Goal: Task Accomplishment & Management: Manage account settings

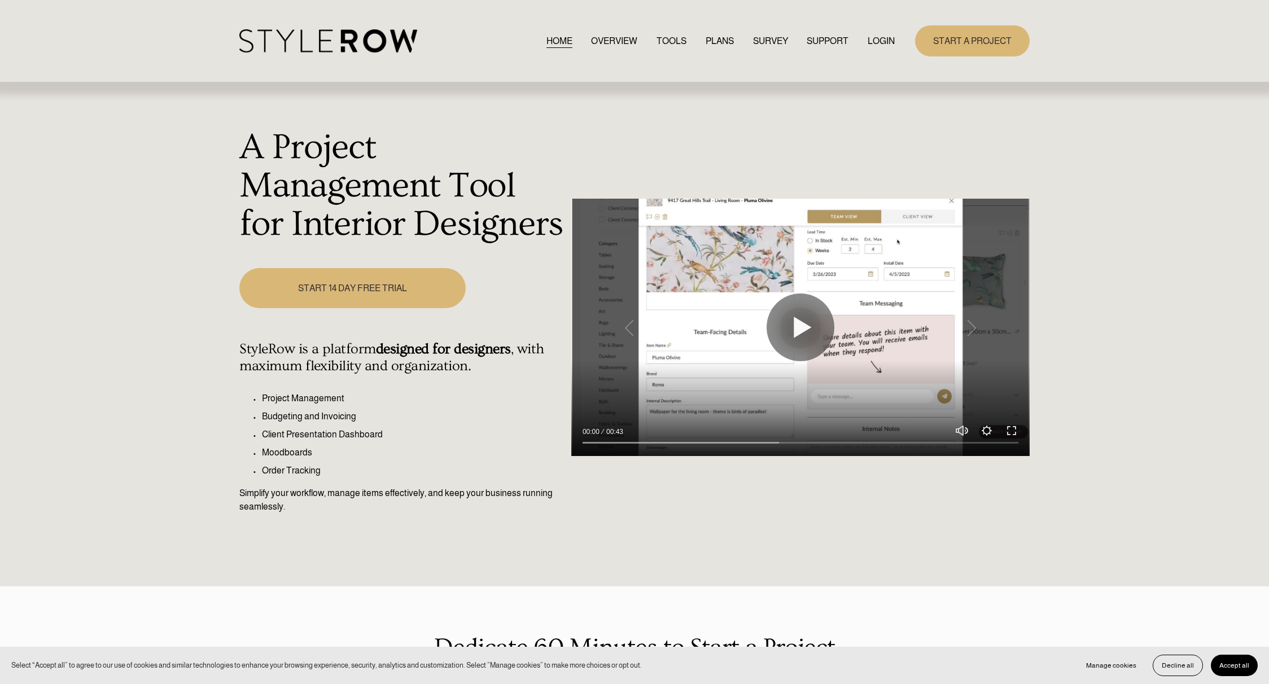
click at [879, 36] on link "LOGIN" at bounding box center [881, 40] width 27 height 15
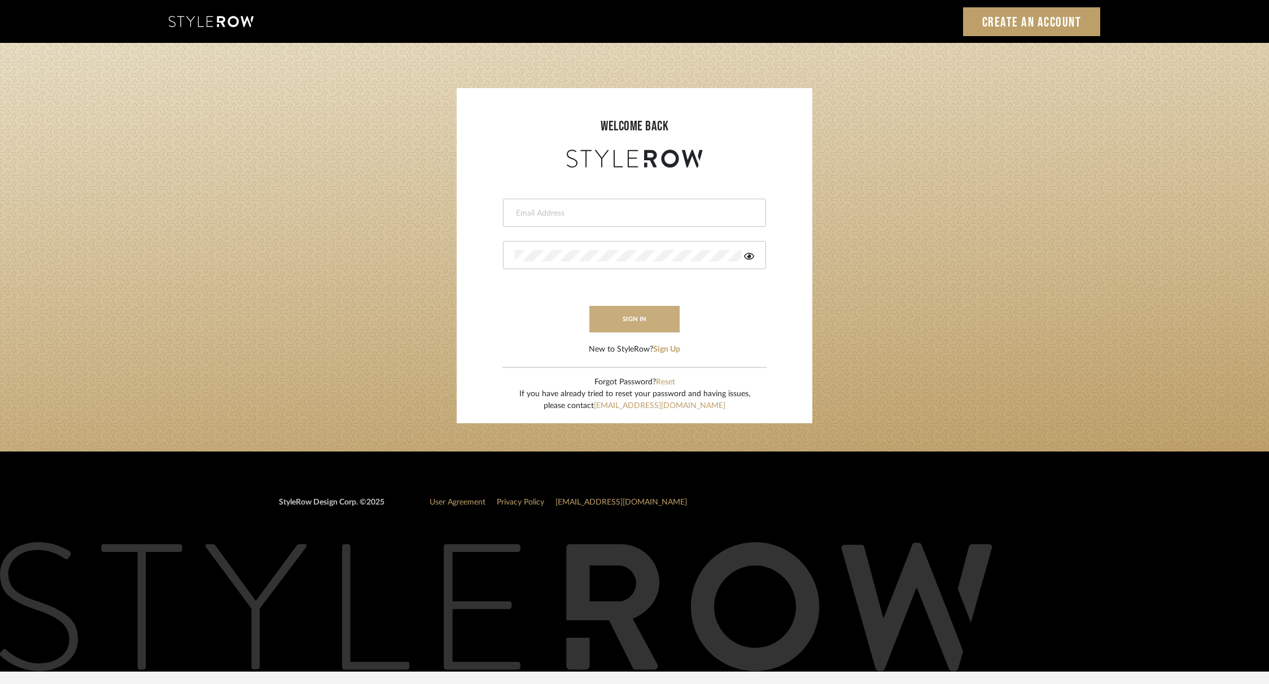
type input "[PERSON_NAME][EMAIL_ADDRESS][DOMAIN_NAME]"
click at [652, 317] on button "sign in" at bounding box center [634, 319] width 90 height 27
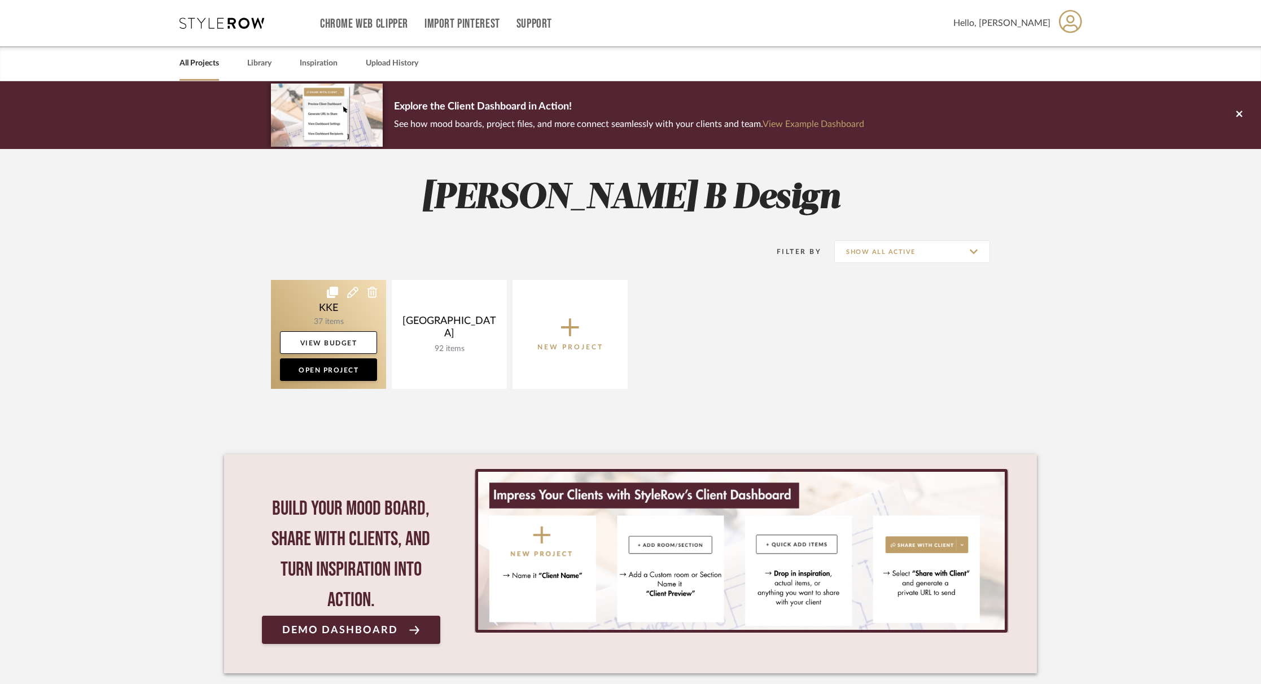
click at [317, 306] on link at bounding box center [328, 334] width 115 height 109
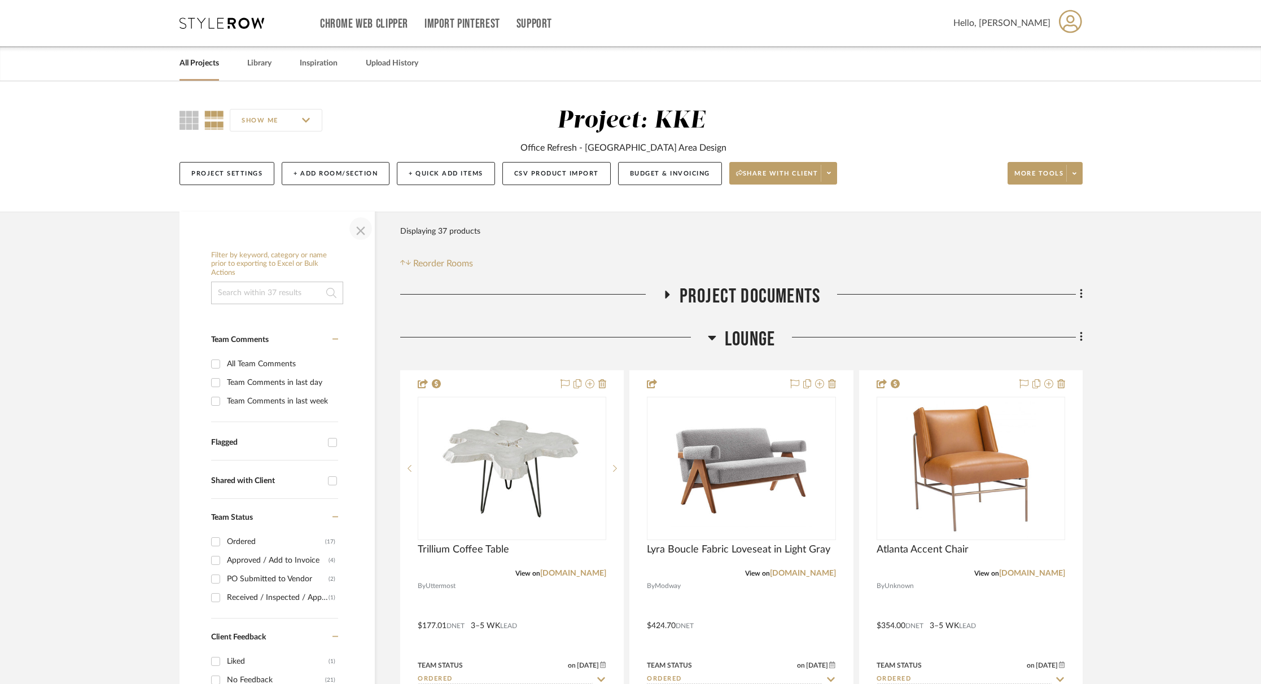
click at [362, 229] on span "button" at bounding box center [360, 228] width 27 height 27
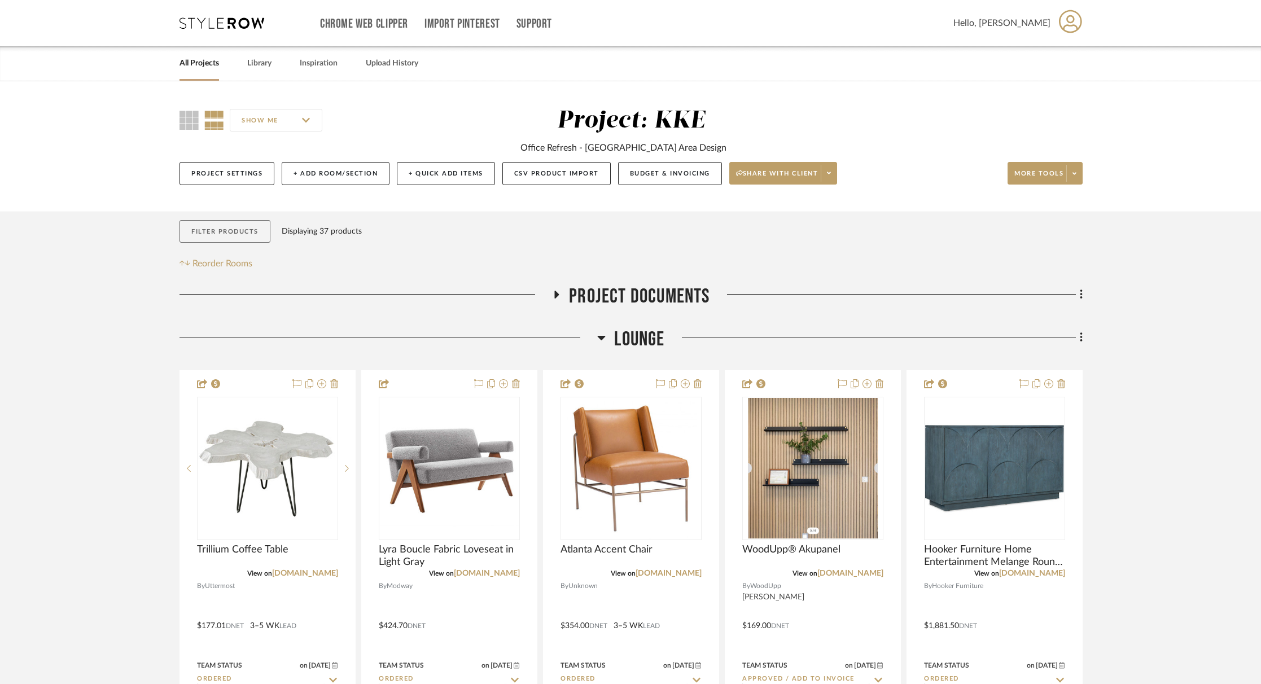
click at [237, 235] on button "Filter Products" at bounding box center [224, 231] width 91 height 23
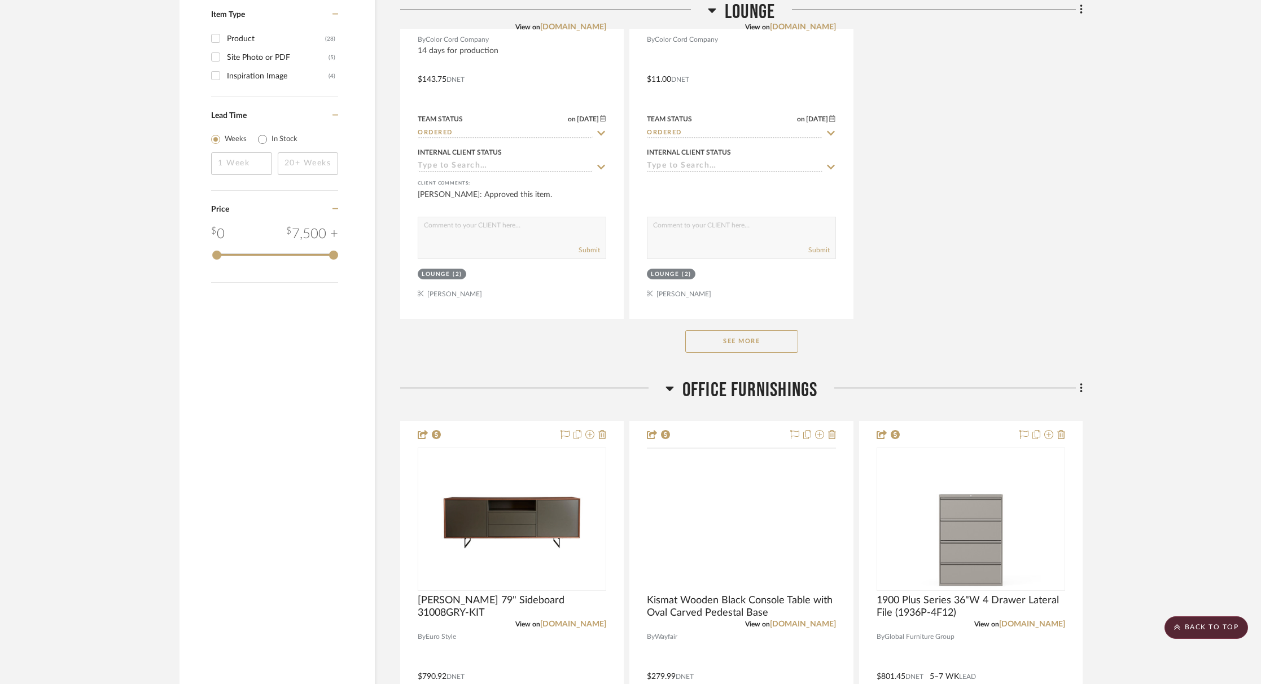
scroll to position [1577, 0]
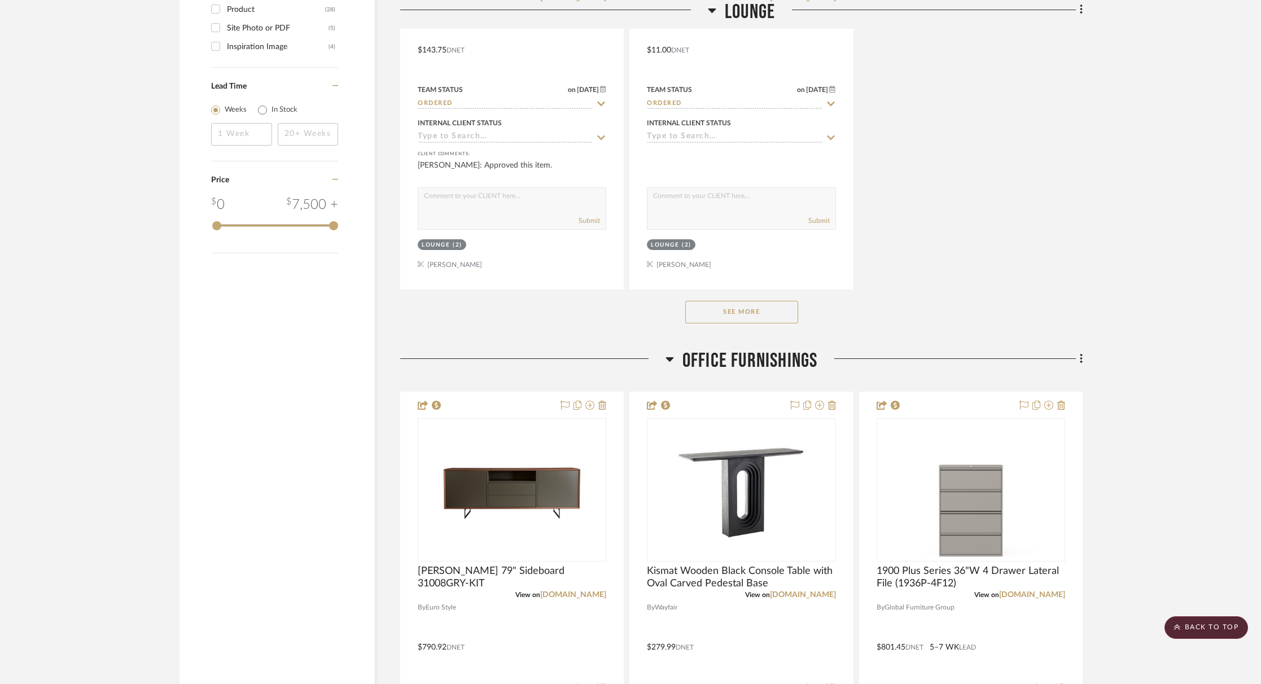
click at [741, 314] on button "See More" at bounding box center [741, 312] width 113 height 23
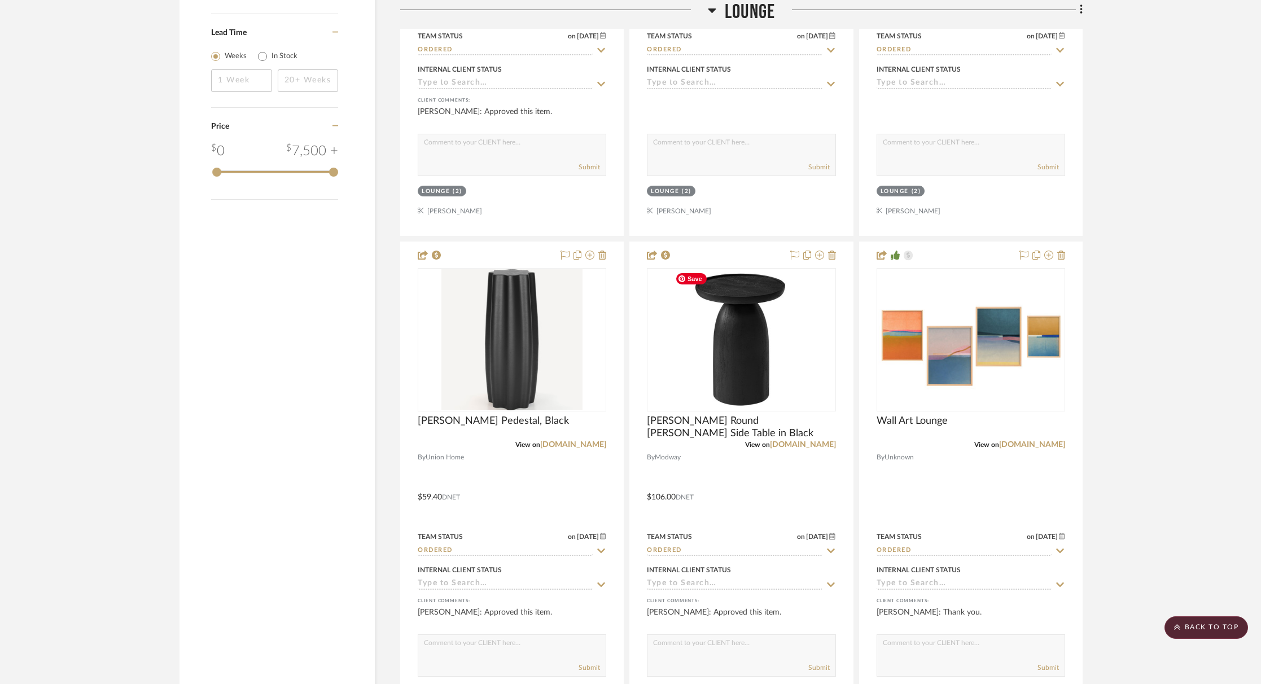
scroll to position [1659, 0]
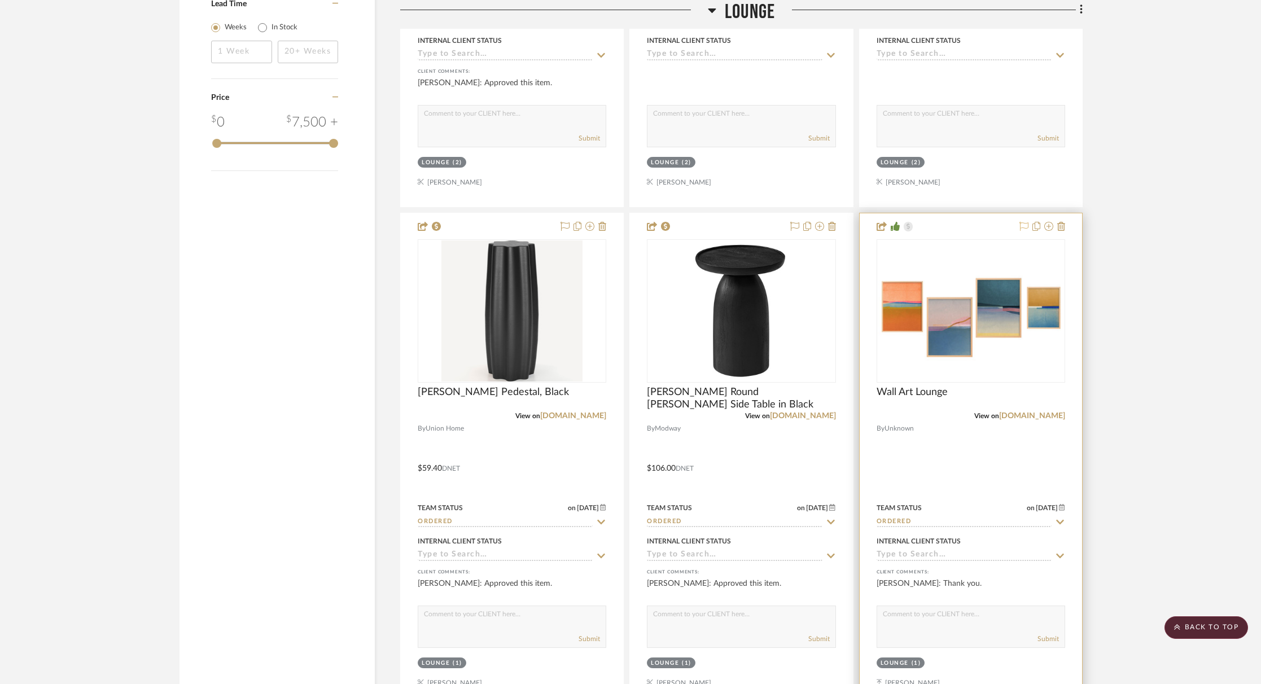
click at [1024, 225] on icon at bounding box center [1023, 226] width 9 height 9
click at [1025, 226] on icon at bounding box center [1023, 226] width 9 height 9
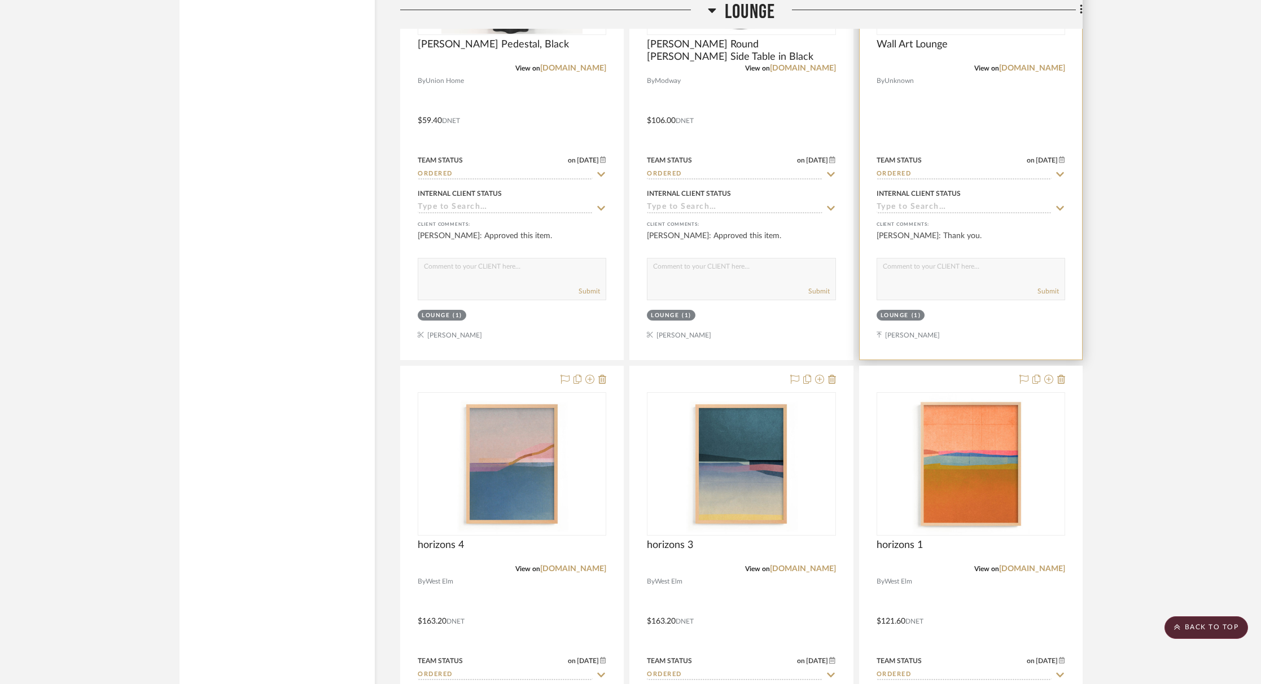
scroll to position [2057, 0]
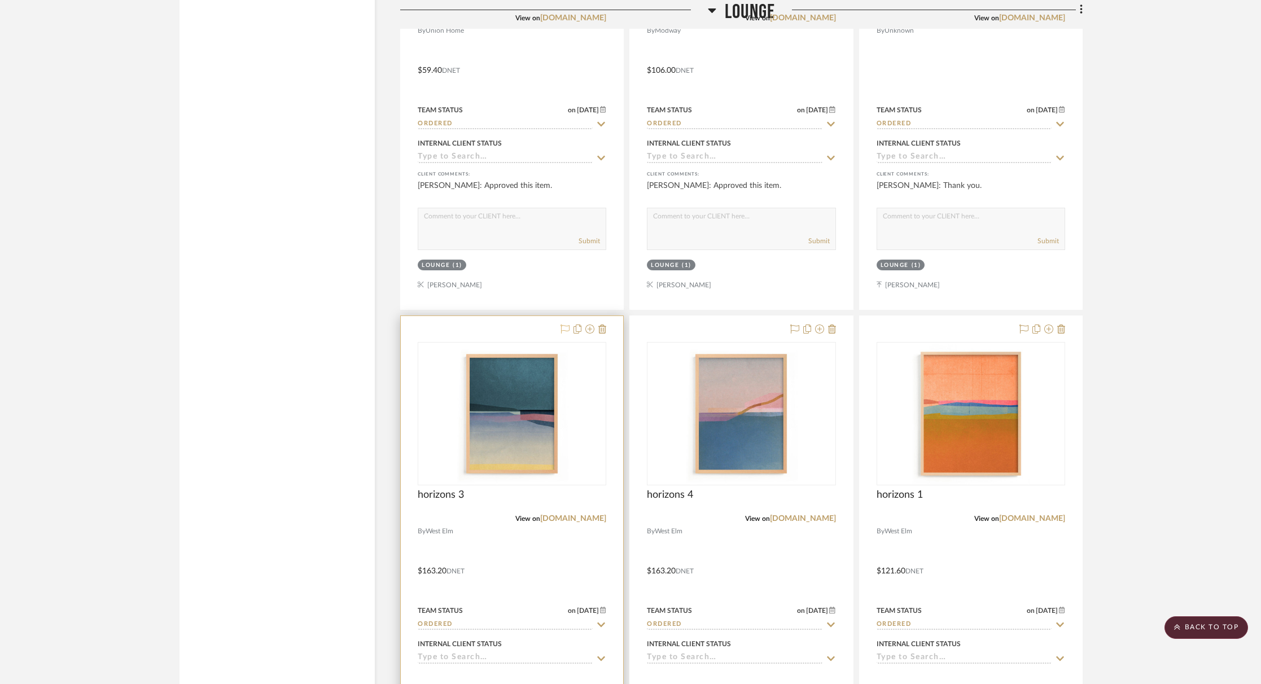
click at [566, 327] on icon at bounding box center [564, 329] width 9 height 9
click at [795, 326] on icon at bounding box center [794, 329] width 9 height 9
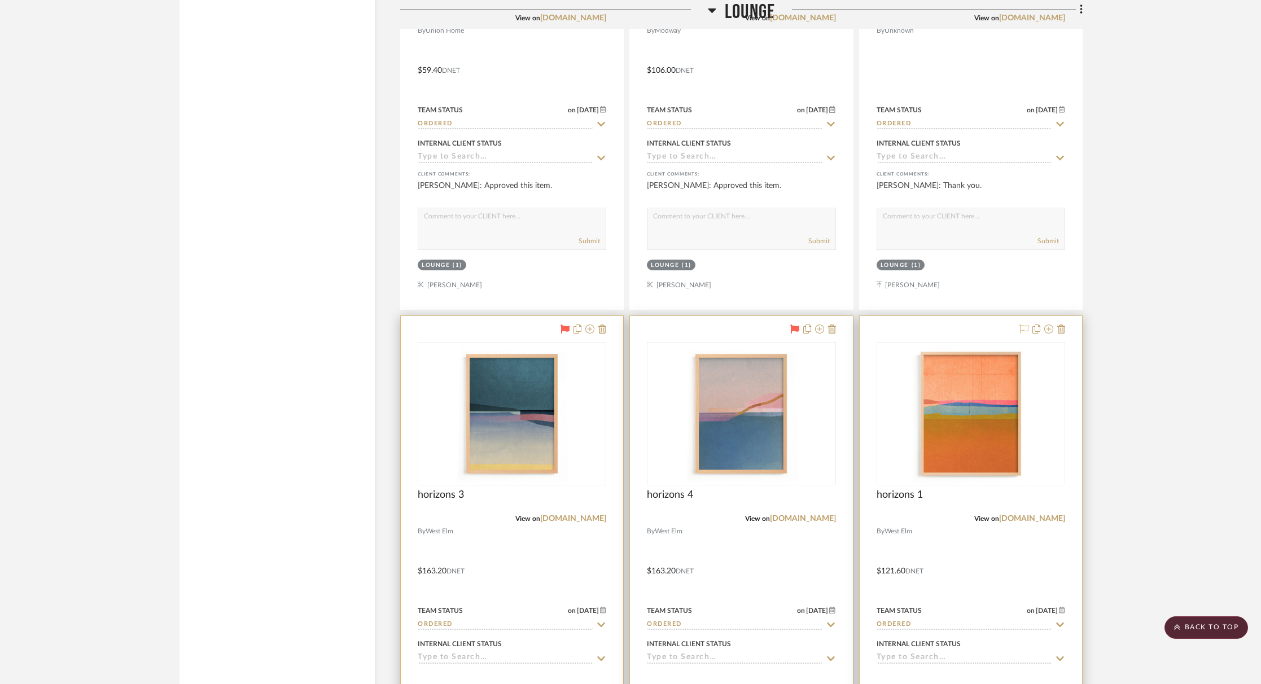
click at [1024, 328] on icon at bounding box center [1023, 329] width 9 height 9
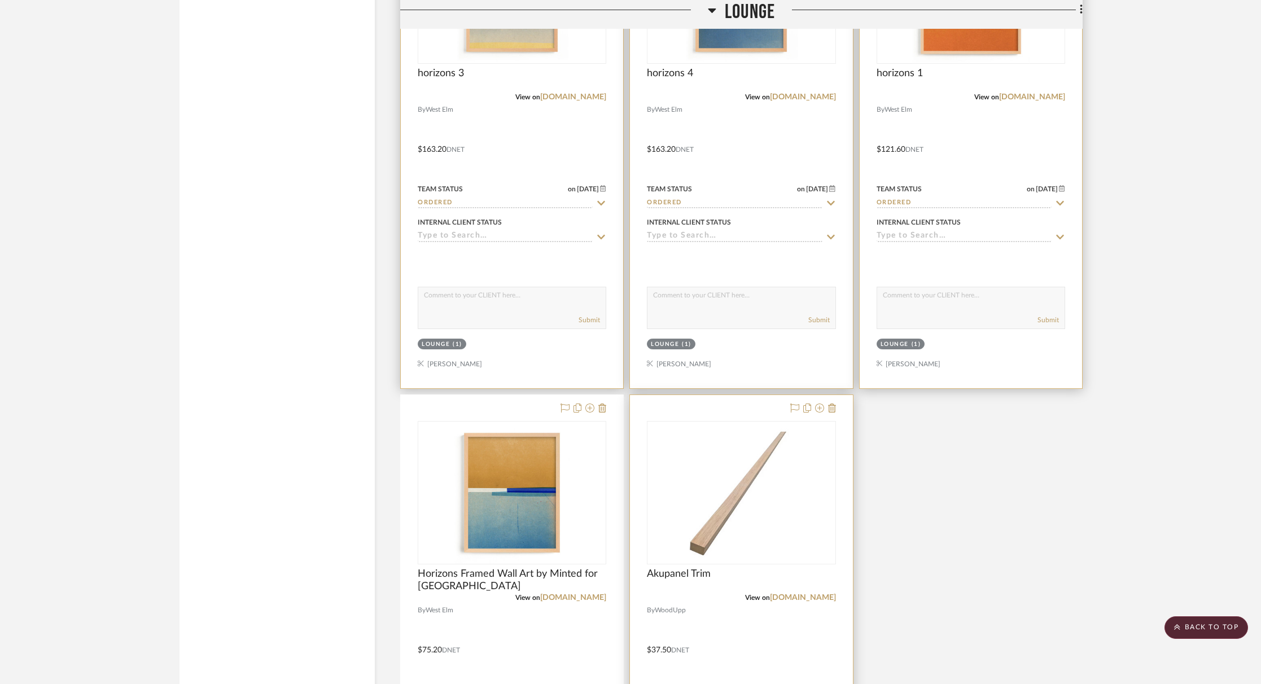
scroll to position [2502, 0]
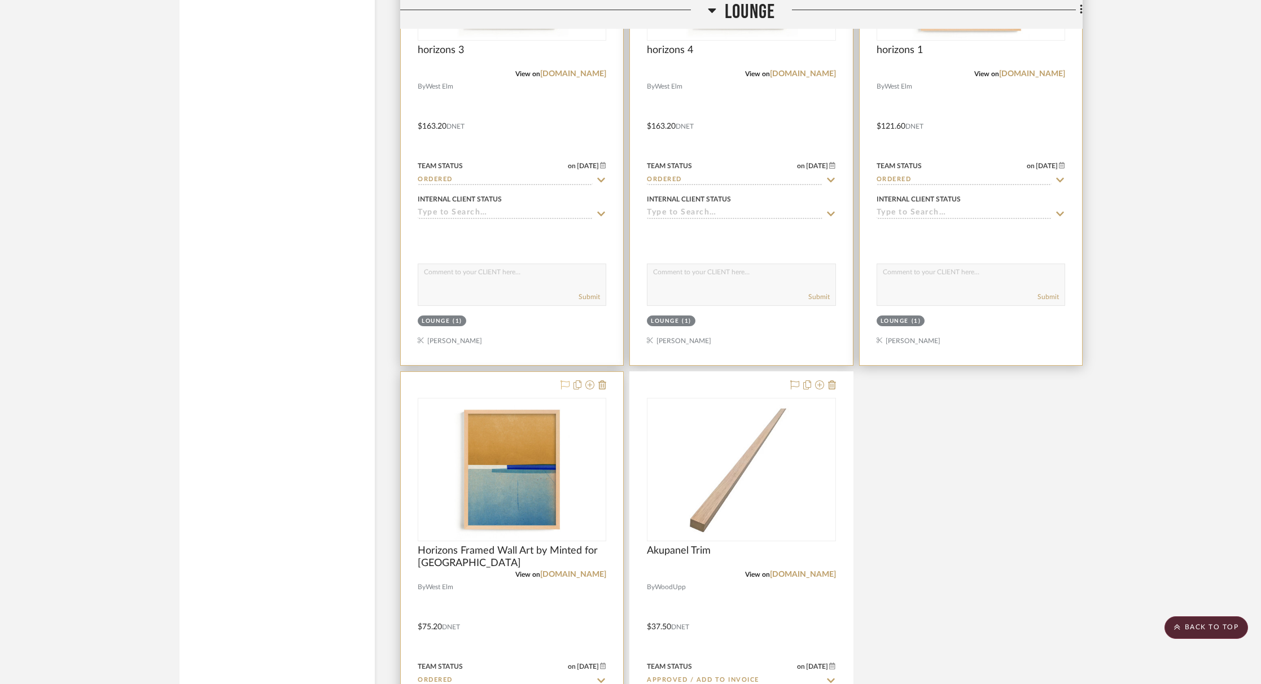
click at [564, 383] on icon at bounding box center [564, 384] width 9 height 9
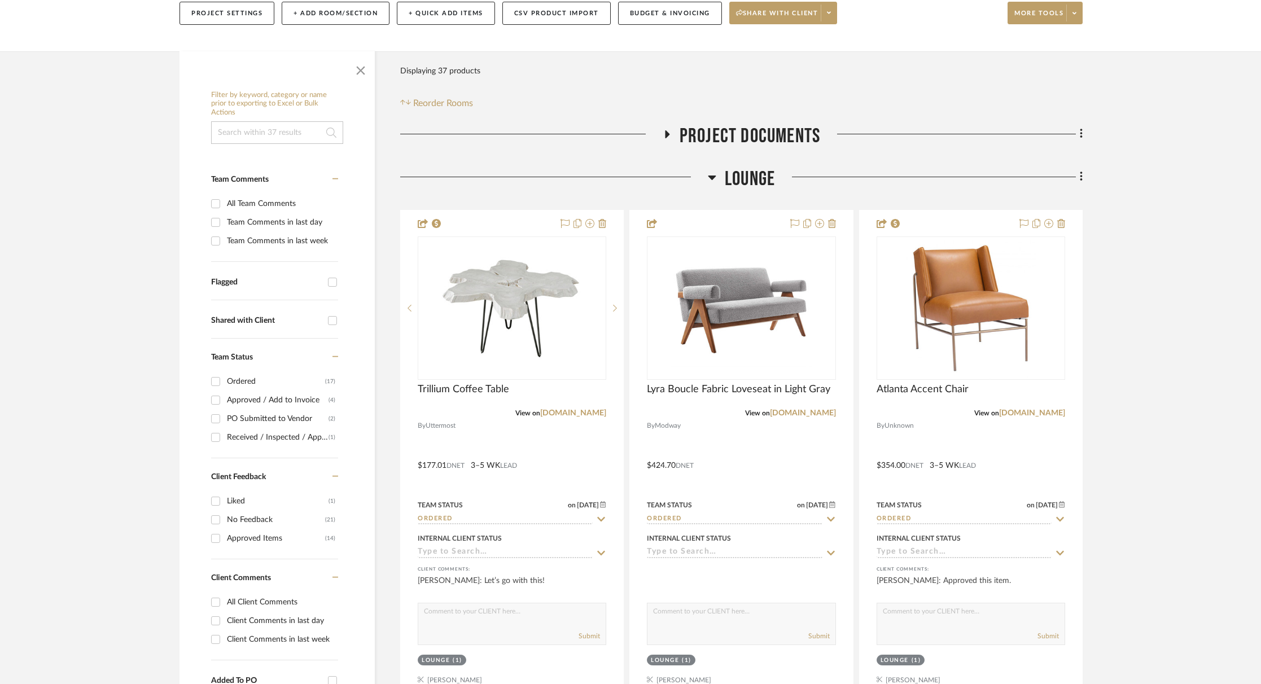
scroll to position [179, 0]
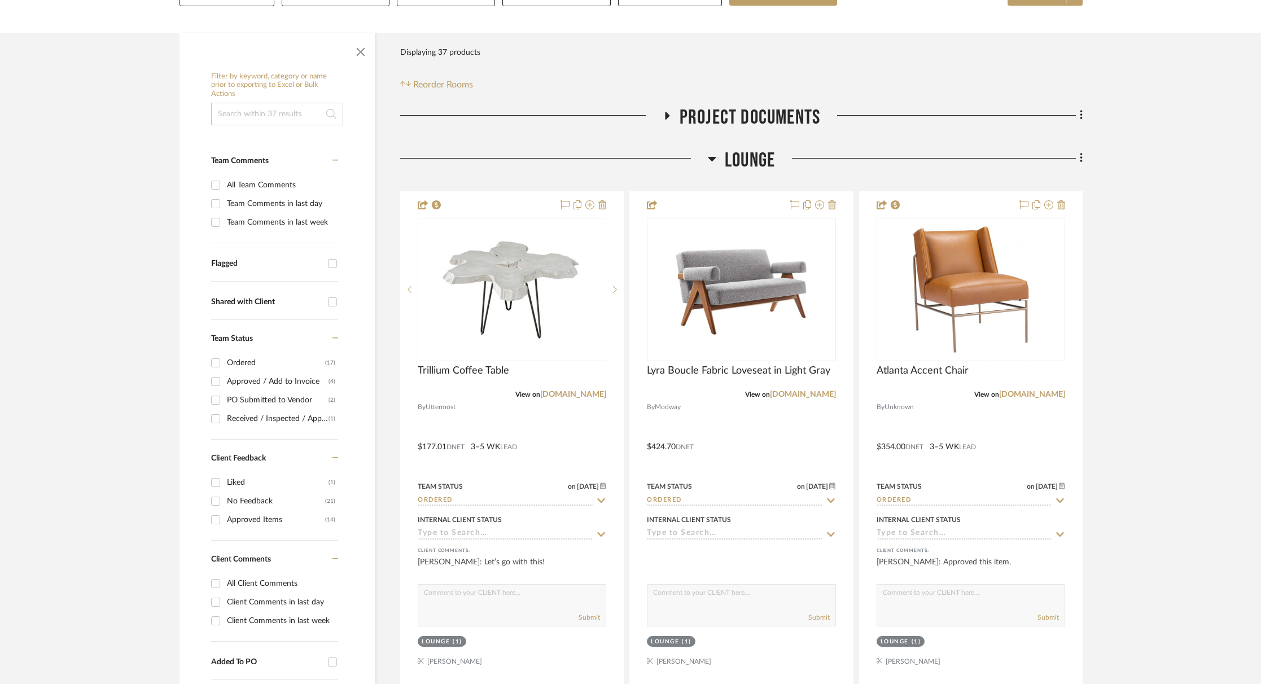
click at [333, 267] on input "Flagged" at bounding box center [332, 264] width 18 height 18
checkbox input "true"
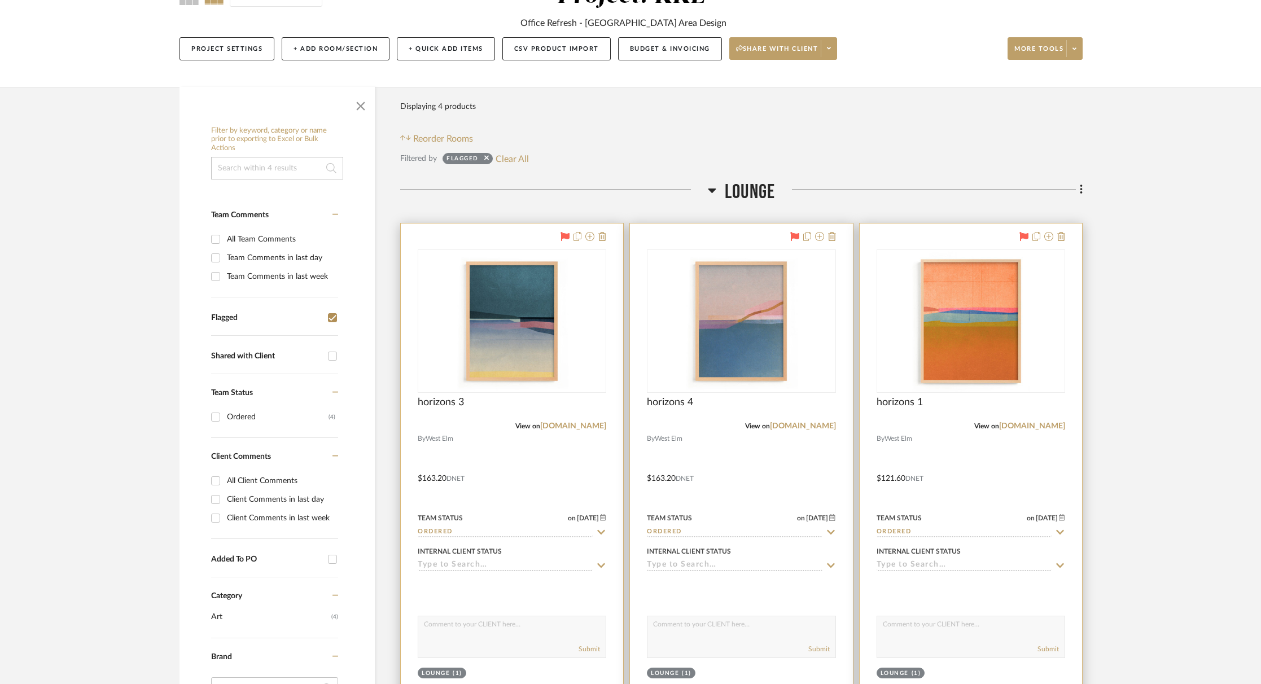
scroll to position [16, 0]
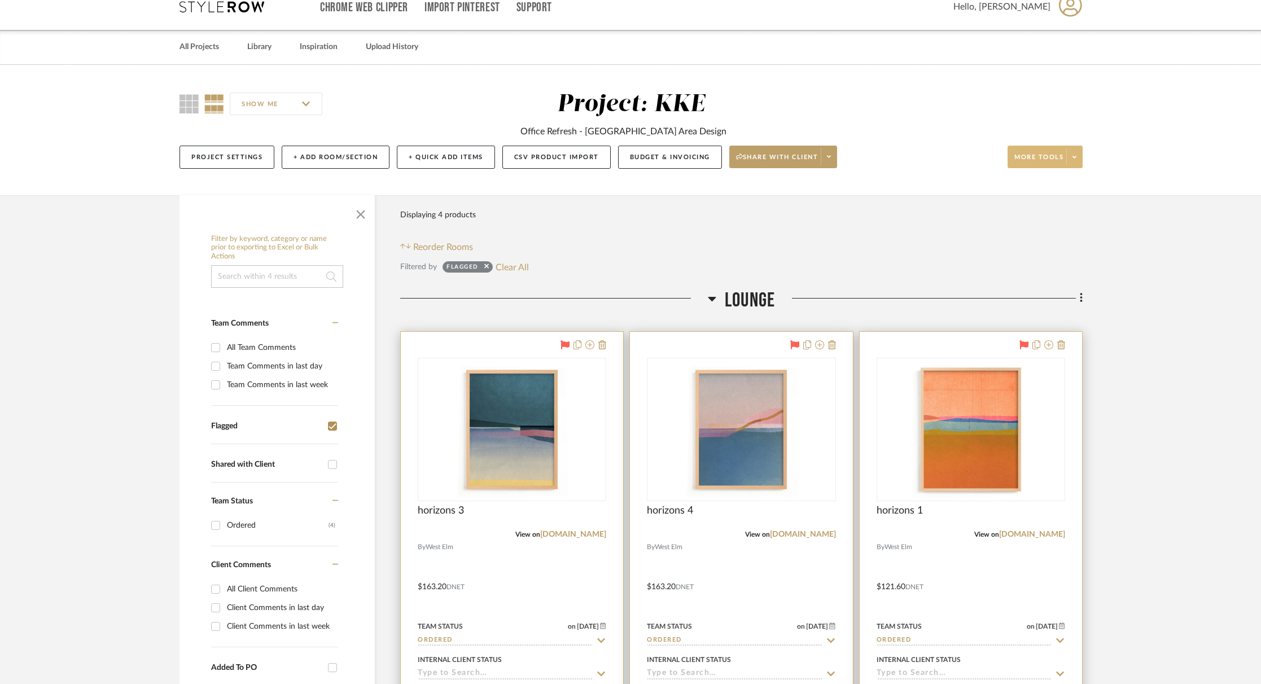
click at [1076, 158] on span at bounding box center [1074, 156] width 16 height 17
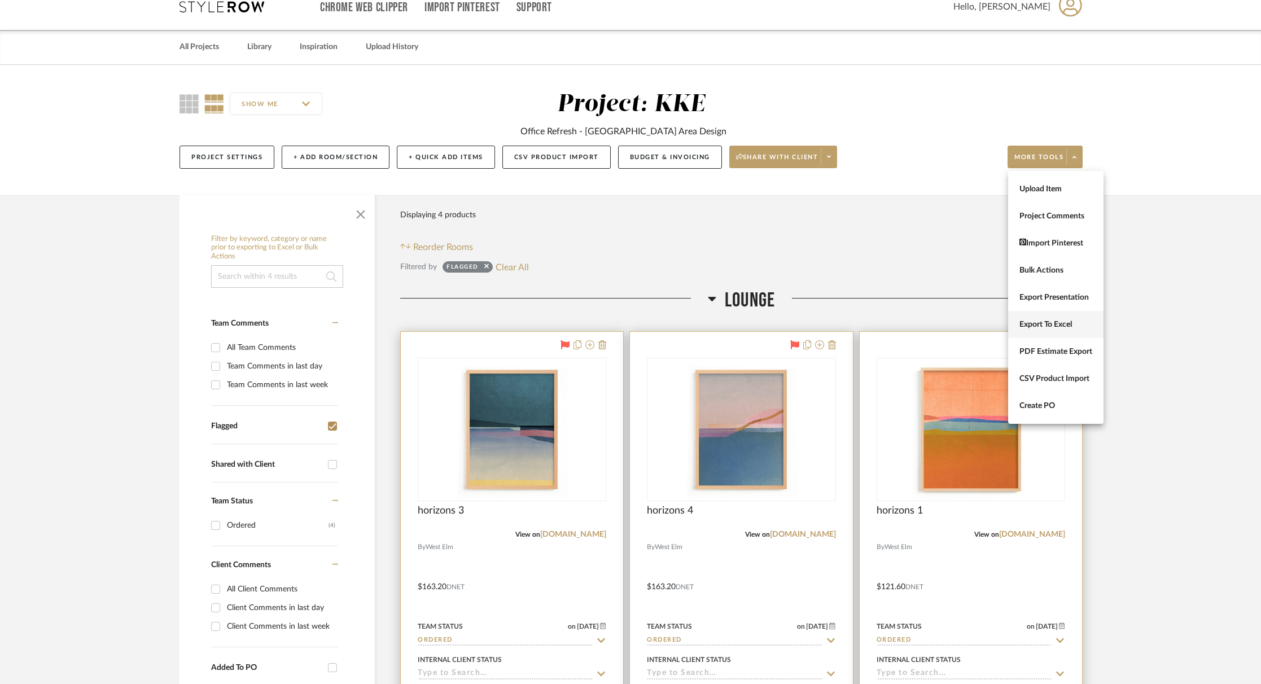
click at [1065, 326] on span "Export To Excel" at bounding box center [1055, 325] width 73 height 10
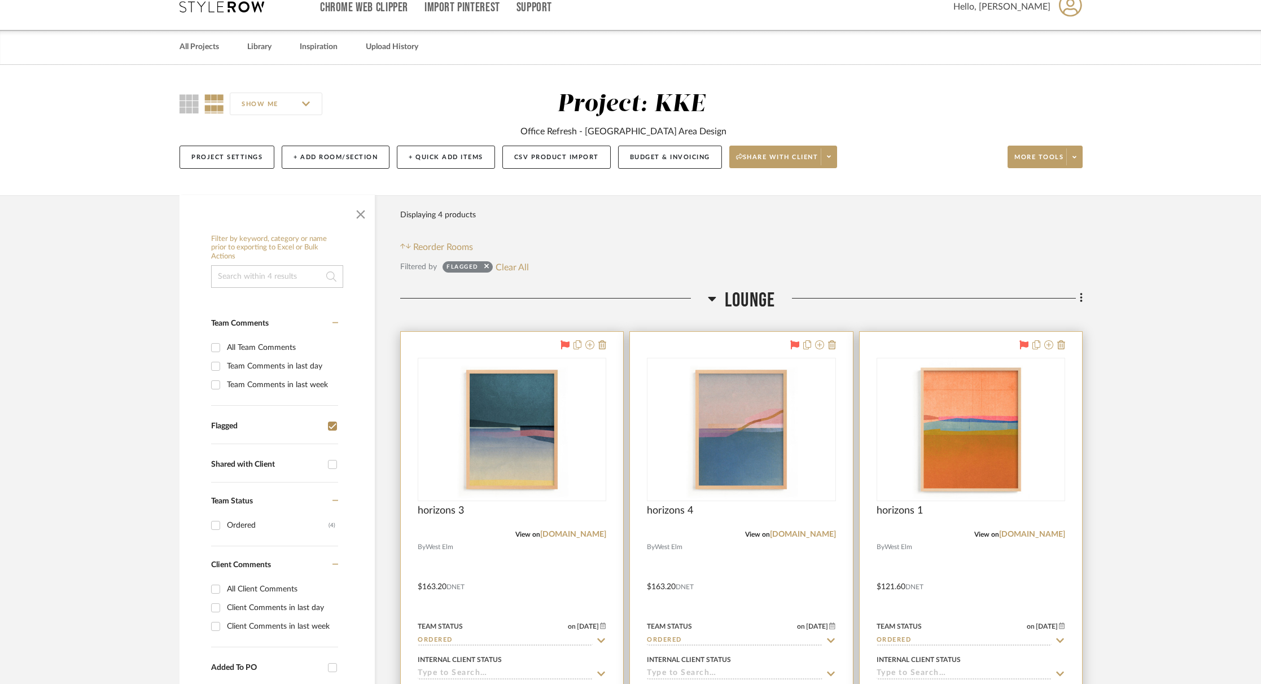
drag, startPoint x: 564, startPoint y: 345, endPoint x: 621, endPoint y: 347, distance: 56.5
click at [564, 345] on icon at bounding box center [565, 344] width 9 height 9
drag, startPoint x: 796, startPoint y: 346, endPoint x: 1002, endPoint y: 352, distance: 206.1
click at [796, 346] on icon at bounding box center [794, 344] width 9 height 9
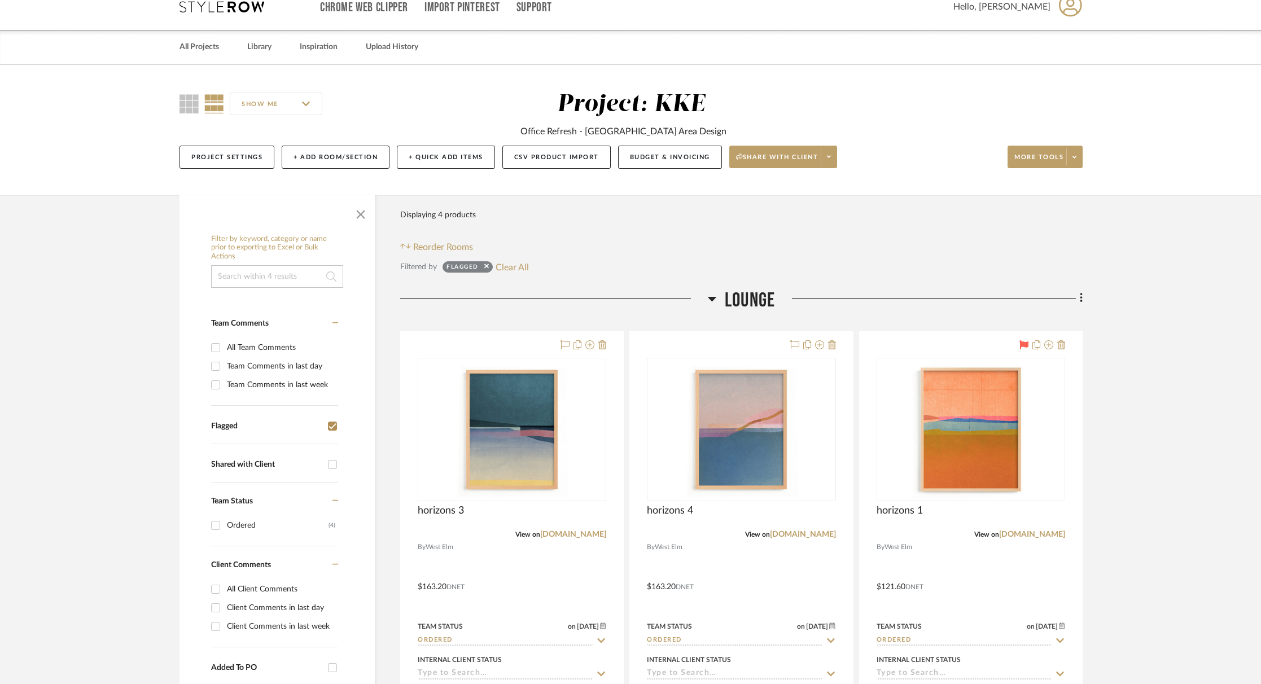
click at [1022, 345] on icon at bounding box center [1023, 344] width 9 height 9
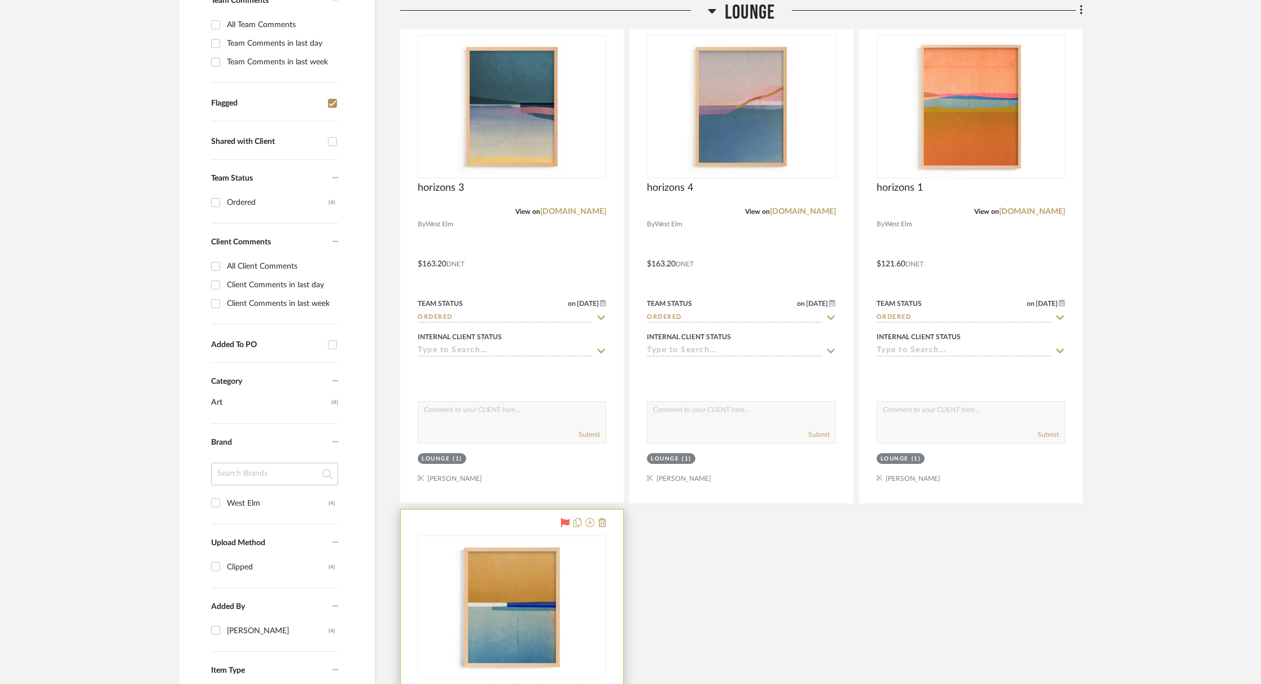
scroll to position [345, 0]
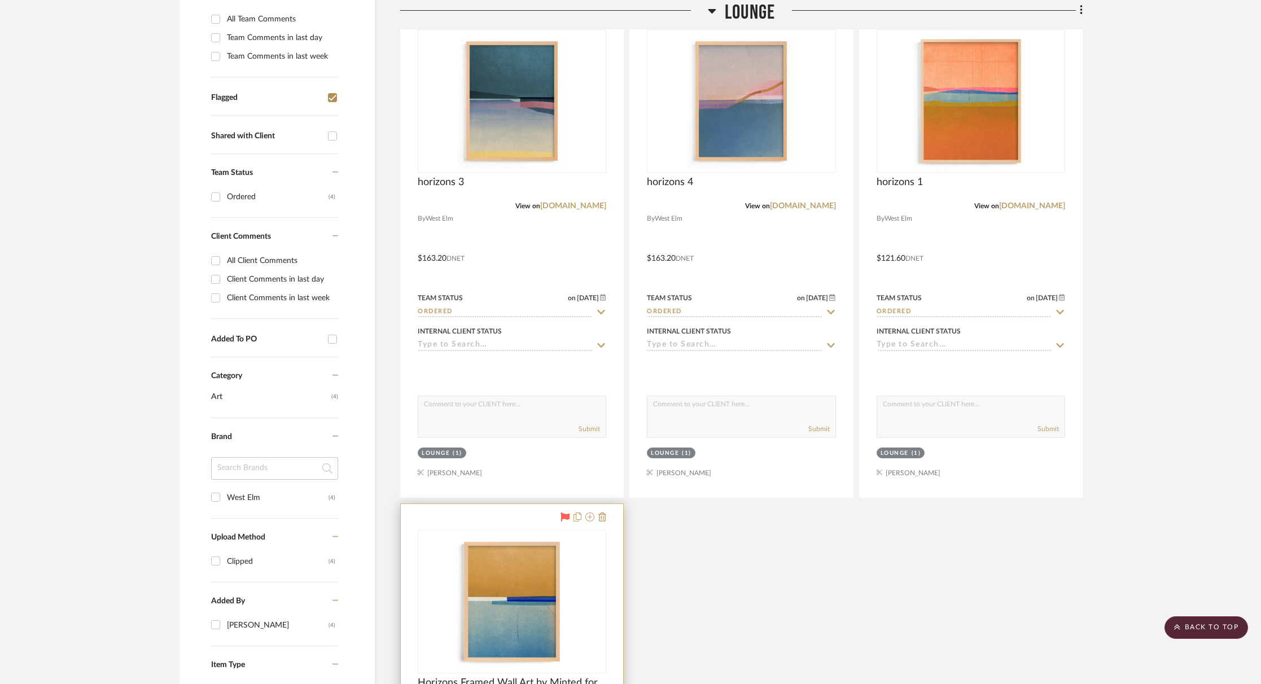
click at [568, 519] on icon at bounding box center [564, 516] width 9 height 9
click at [564, 517] on icon at bounding box center [565, 516] width 9 height 9
